Goal: Information Seeking & Learning: Learn about a topic

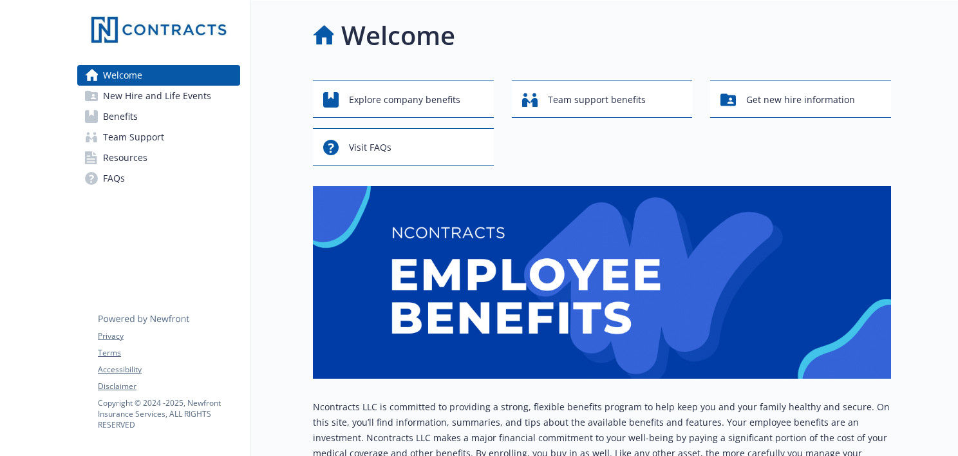
click at [116, 97] on span "New Hire and Life Events" at bounding box center [157, 96] width 108 height 21
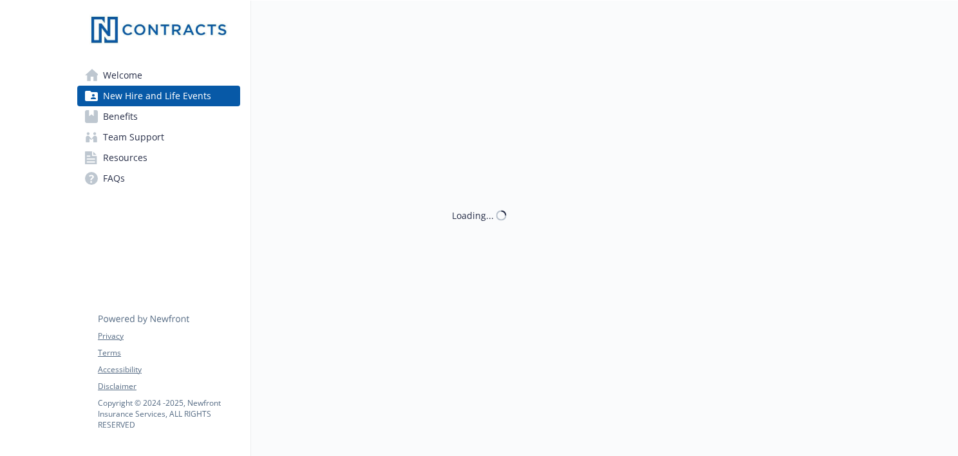
click at [115, 123] on span "Benefits" at bounding box center [120, 116] width 35 height 21
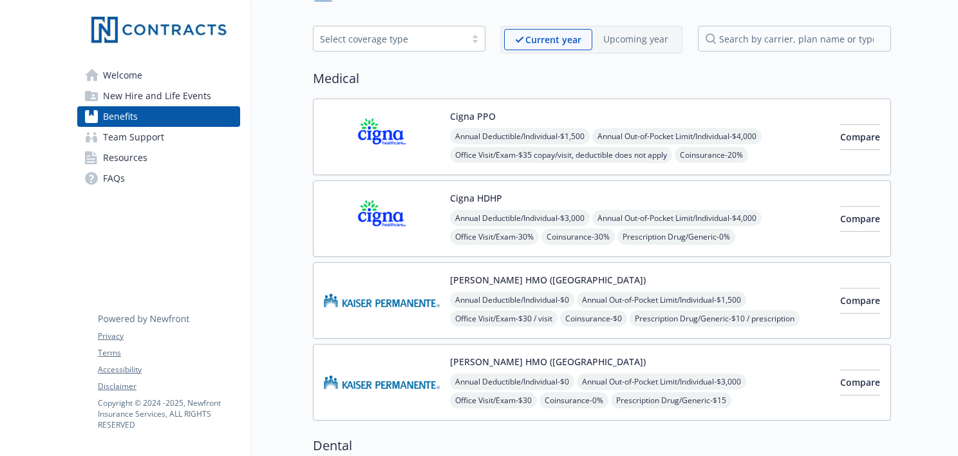
scroll to position [64, 0]
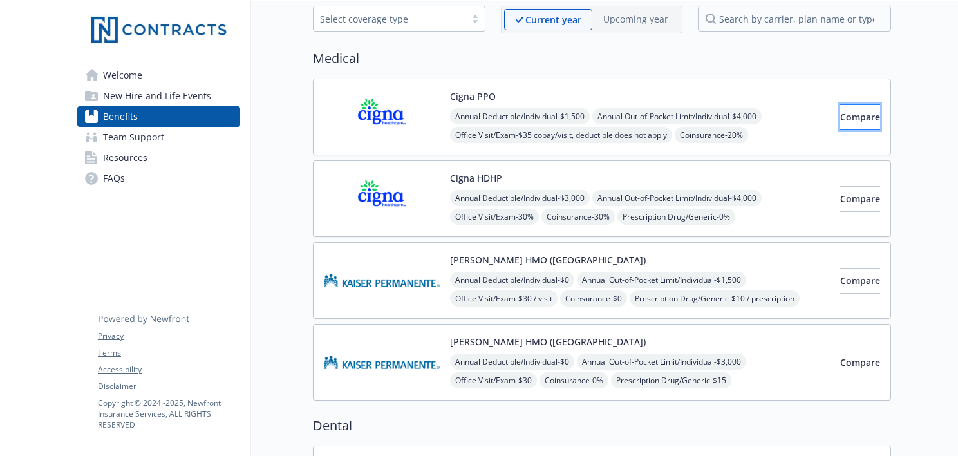
click at [840, 115] on button "Compare" at bounding box center [860, 117] width 40 height 26
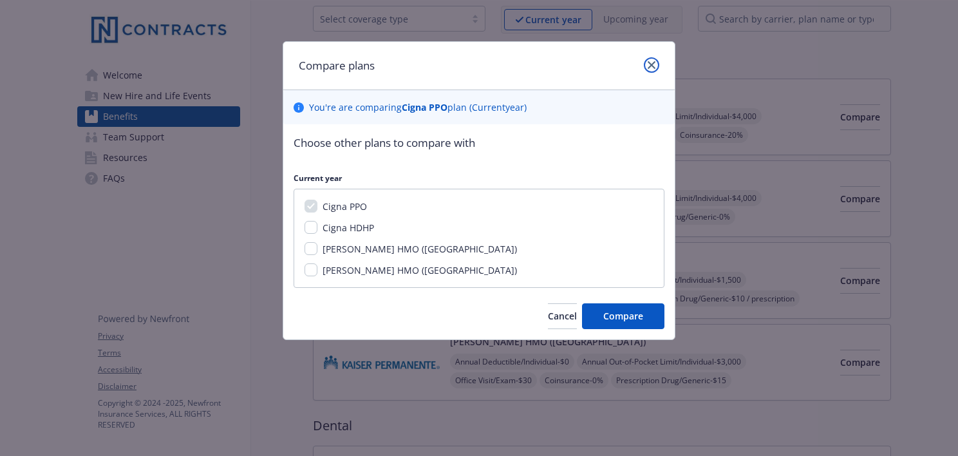
click at [653, 72] on link "close" at bounding box center [650, 64] width 15 height 15
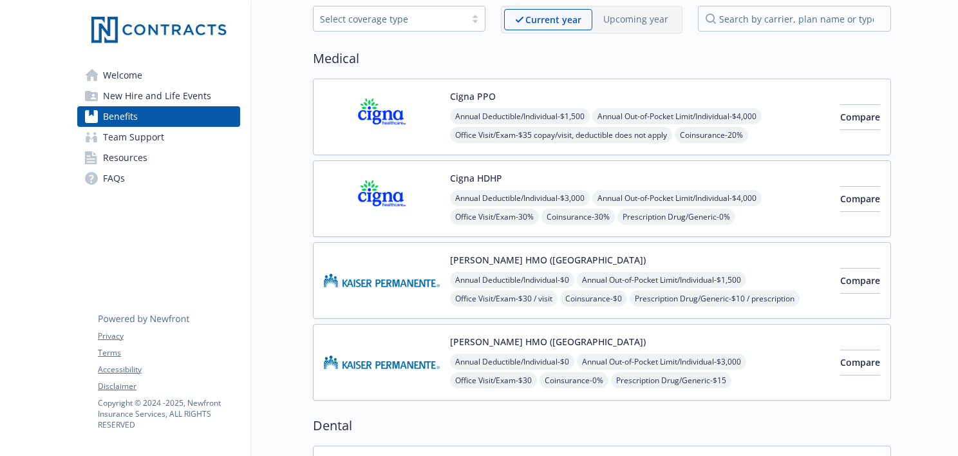
click at [737, 183] on div "Cigna HDHP Annual Deductible/Individual - $3,000 Annual Out-of-Pocket Limit/Ind…" at bounding box center [640, 198] width 380 height 55
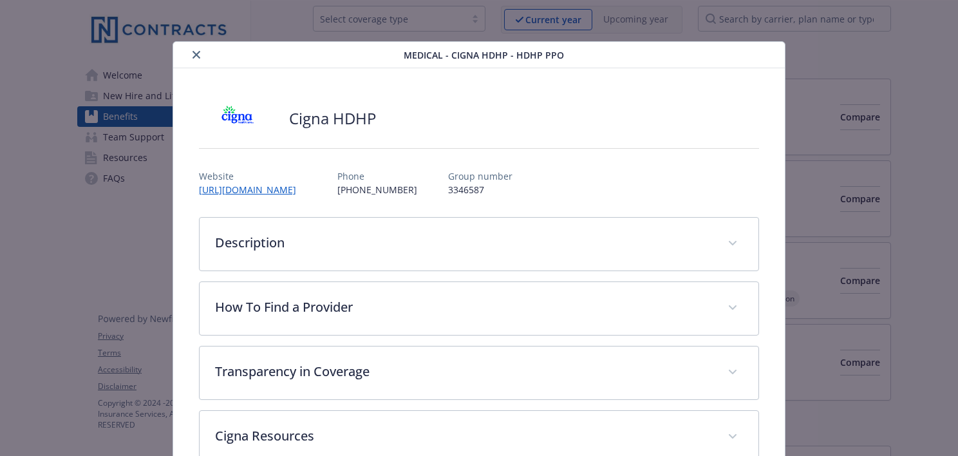
click at [189, 56] on button "close" at bounding box center [196, 54] width 15 height 15
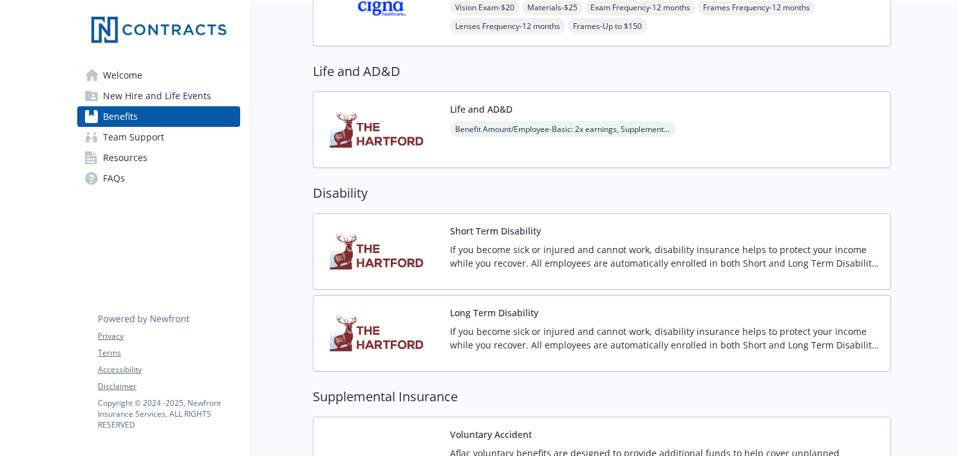
scroll to position [743, 0]
click at [582, 113] on div "Life and AD&D Benefit Amount/Employee - Basic: 2x earnings, Supplemental: $10,0…" at bounding box center [562, 130] width 225 height 55
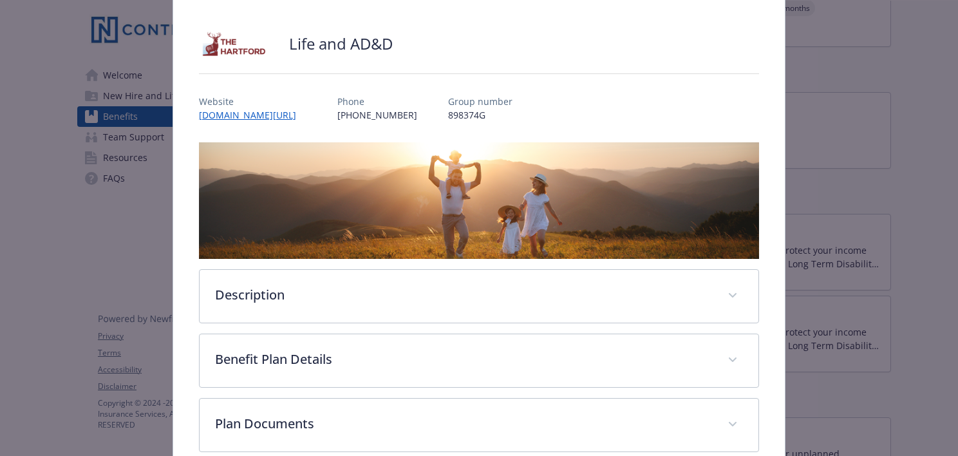
scroll to position [167, 0]
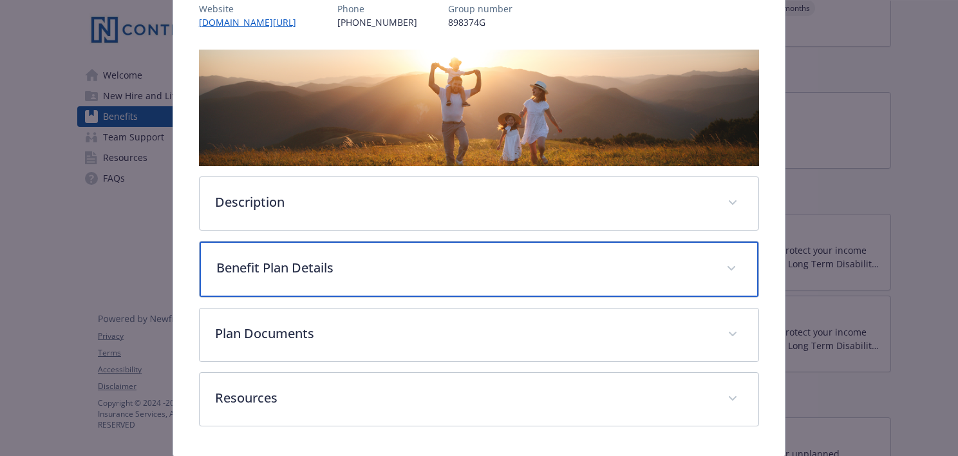
click at [367, 286] on div "Benefit Plan Details" at bounding box center [478, 268] width 559 height 55
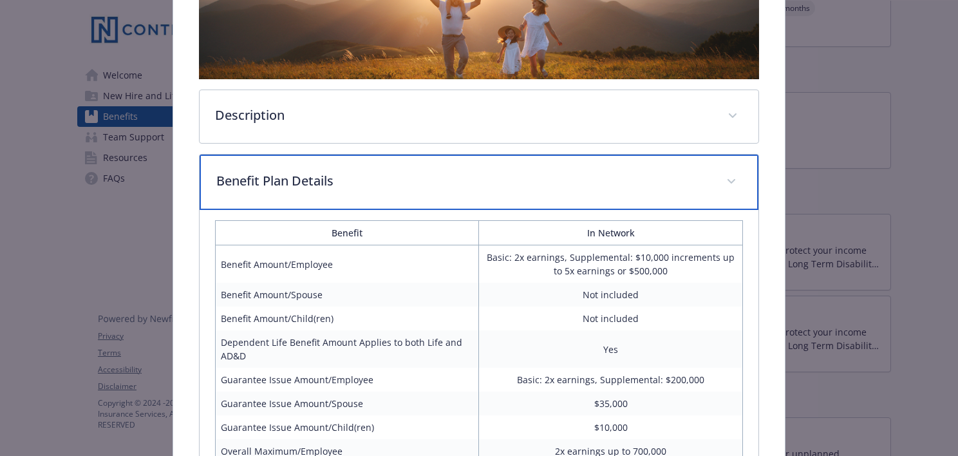
scroll to position [232, 0]
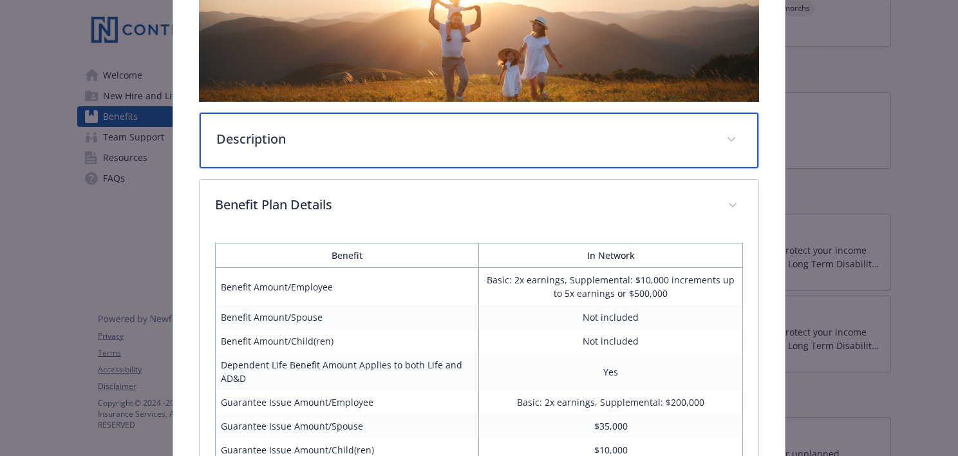
click at [521, 162] on div "Description" at bounding box center [478, 140] width 559 height 55
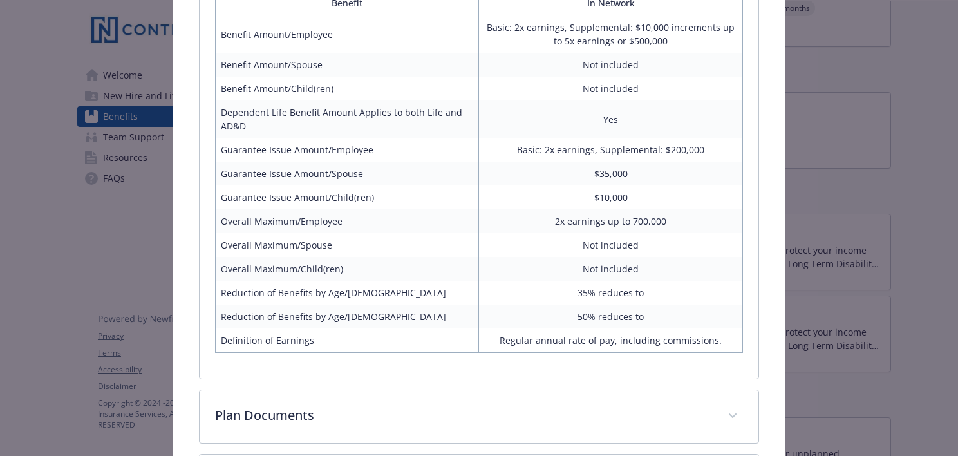
scroll to position [867, 0]
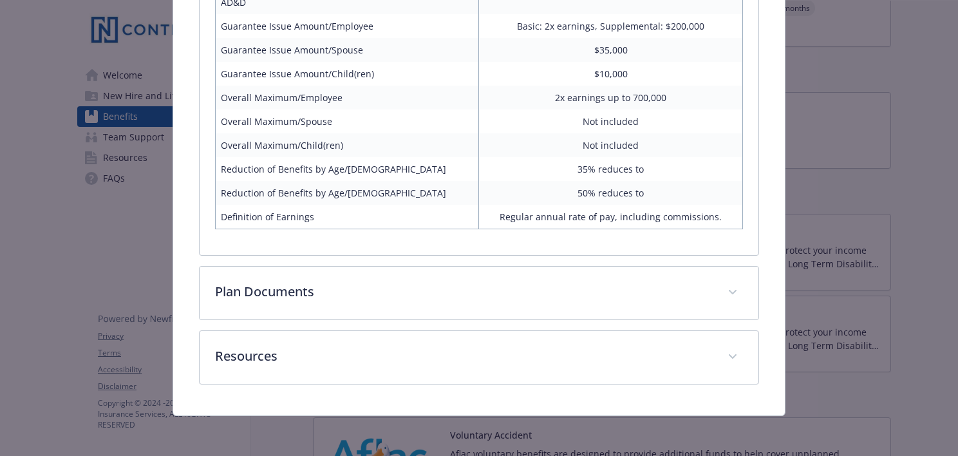
click at [854, 226] on div "Life and AD&D - Life and AD&D - Life and AD&D Life and AD&D Website [DOMAIN_NAM…" at bounding box center [479, 228] width 958 height 456
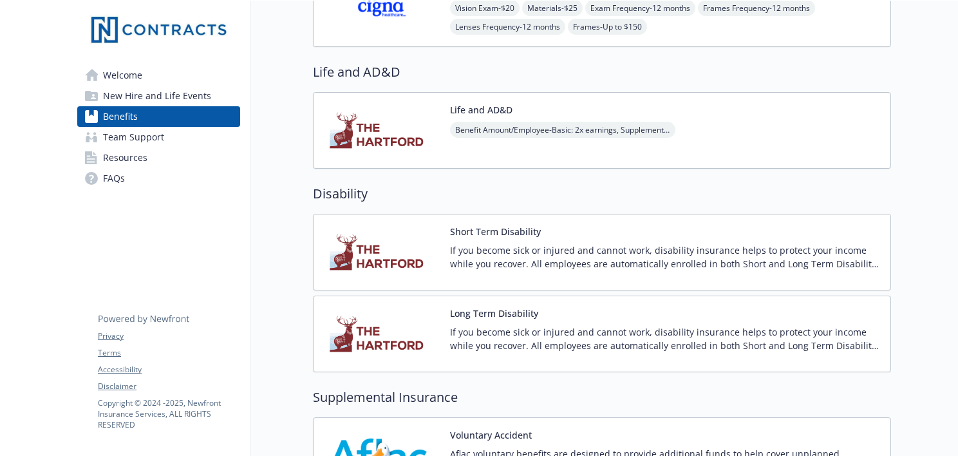
click at [530, 145] on div "Benefit Amount/Employee - Basic: 2x earnings, Supplemental: $10,000 increments …" at bounding box center [562, 140] width 225 height 36
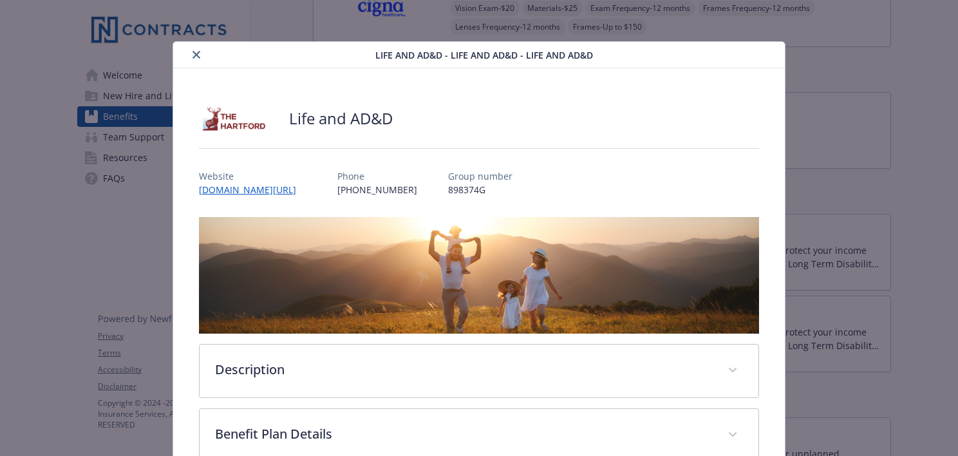
scroll to position [39, 0]
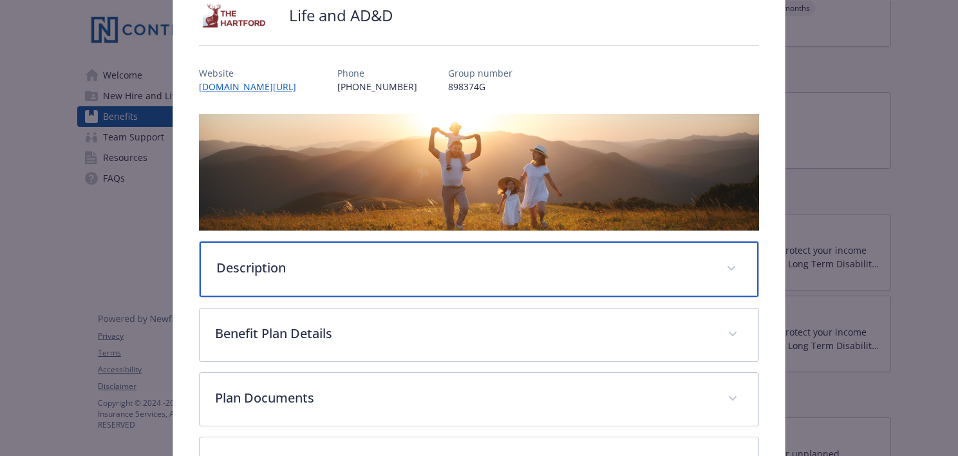
click at [475, 279] on div "Description" at bounding box center [478, 268] width 559 height 55
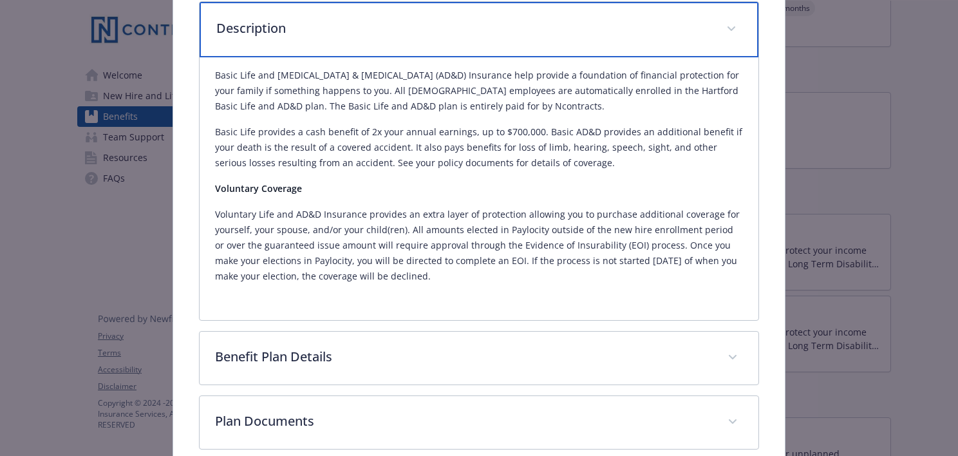
scroll to position [360, 0]
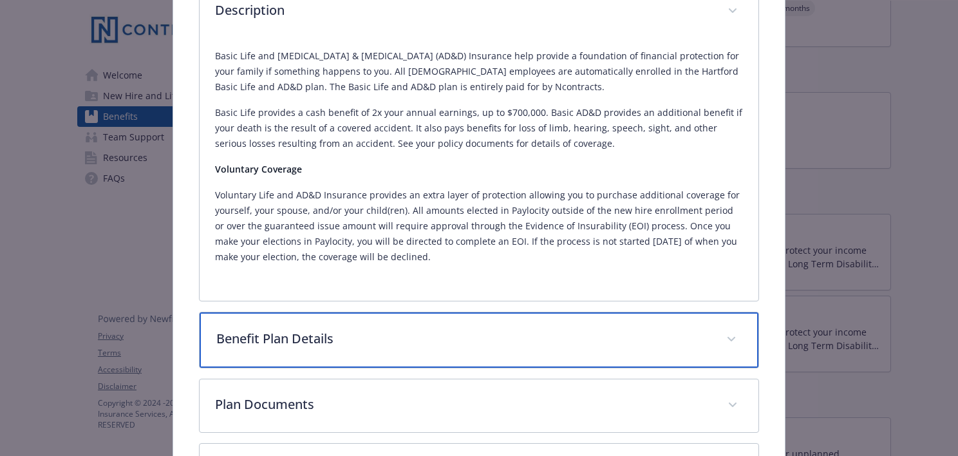
click at [614, 331] on p "Benefit Plan Details" at bounding box center [463, 338] width 494 height 19
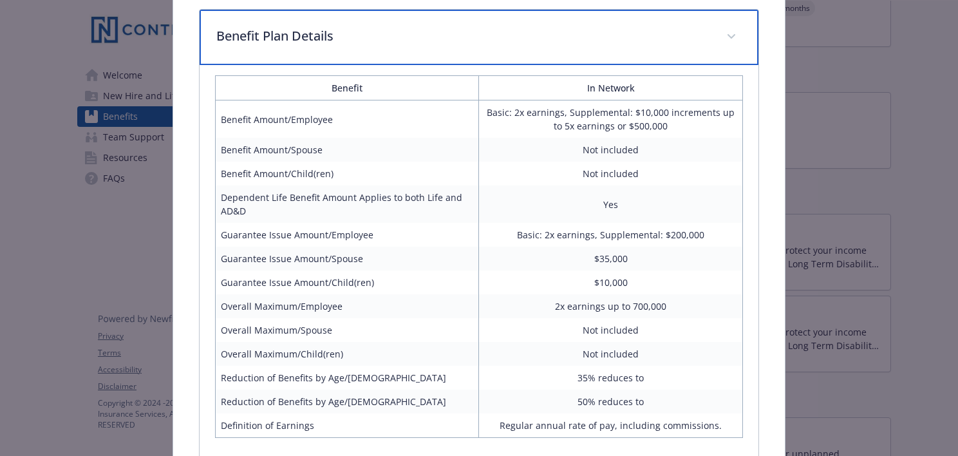
scroll to position [681, 0]
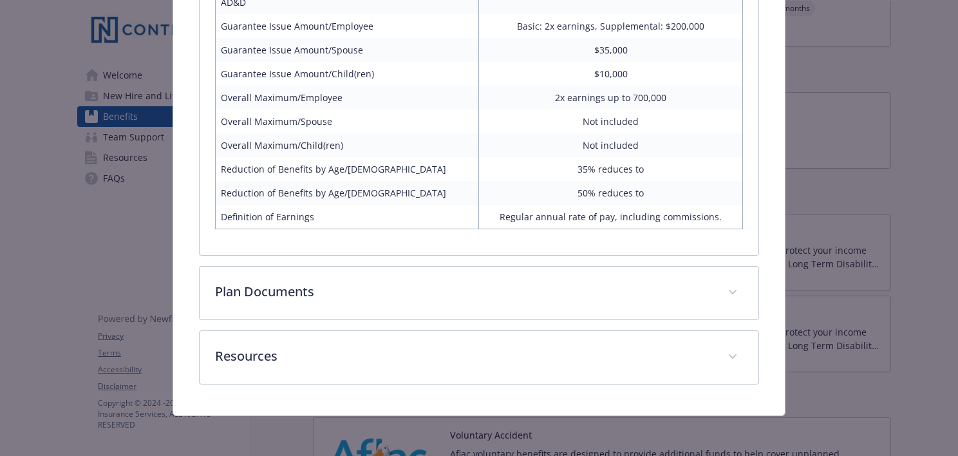
click at [499, 319] on div "Plan Documents Basic and Supplemental Life Summary.pdf 2023 Hartford Life and D…" at bounding box center [479, 293] width 560 height 54
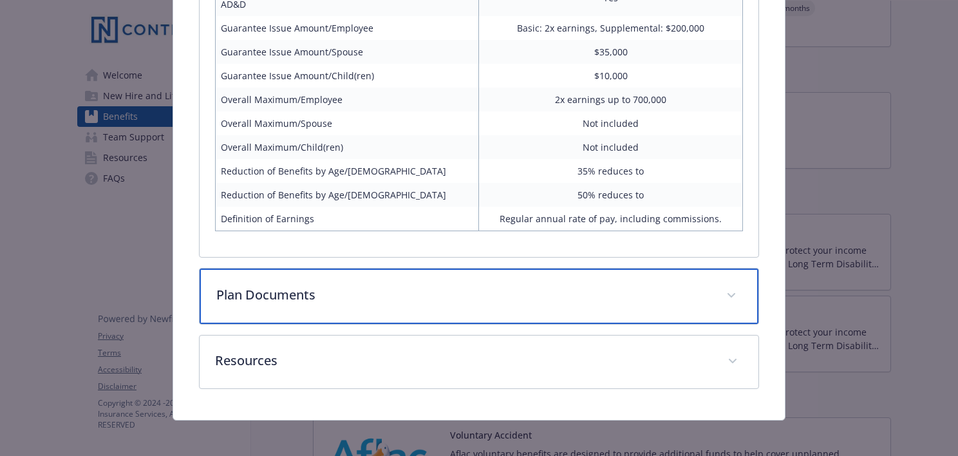
click at [498, 306] on div "Plan Documents" at bounding box center [478, 295] width 559 height 55
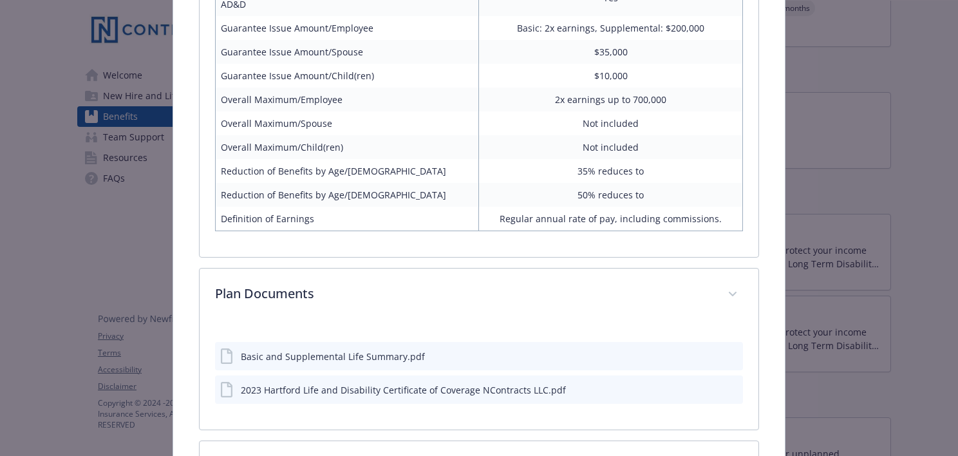
click at [405, 354] on div "Basic and Supplemental Life Summary.pdf" at bounding box center [333, 356] width 184 height 14
click at [727, 352] on icon "preview file" at bounding box center [731, 355] width 12 height 9
